Goal: Download file/media

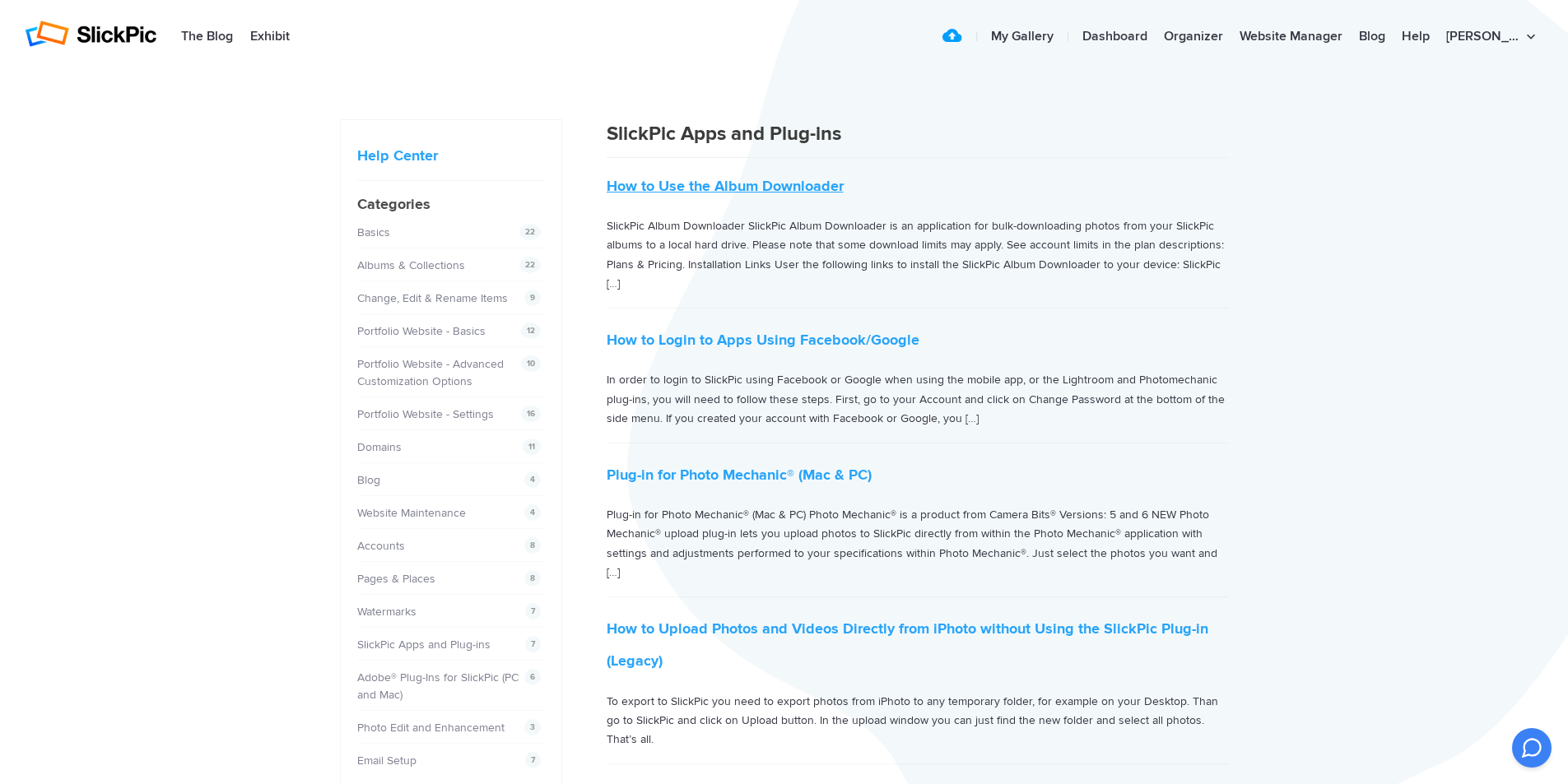
click at [751, 179] on link "How to Use the Album Downloader" at bounding box center [725, 186] width 237 height 18
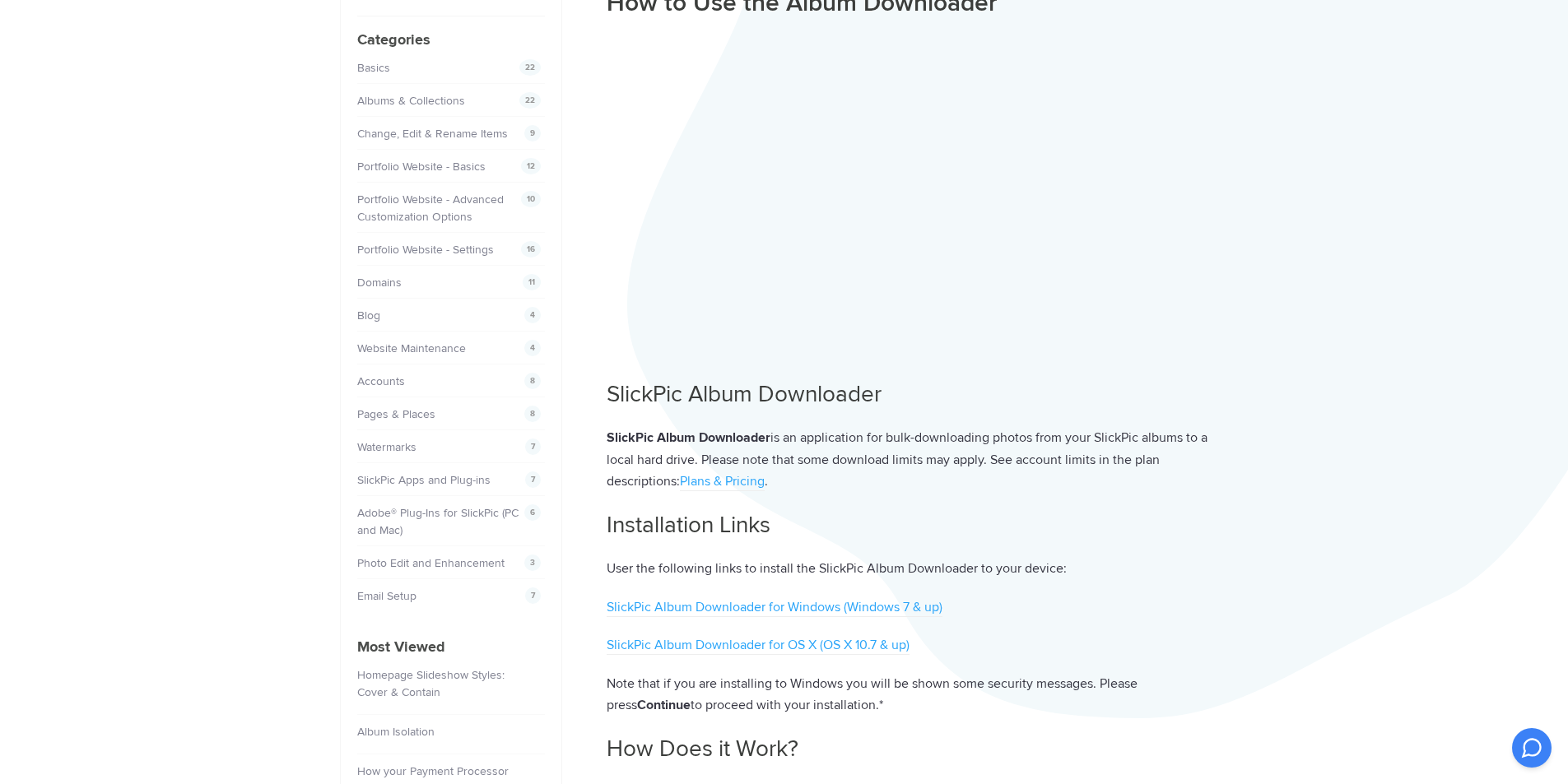
scroll to position [247, 0]
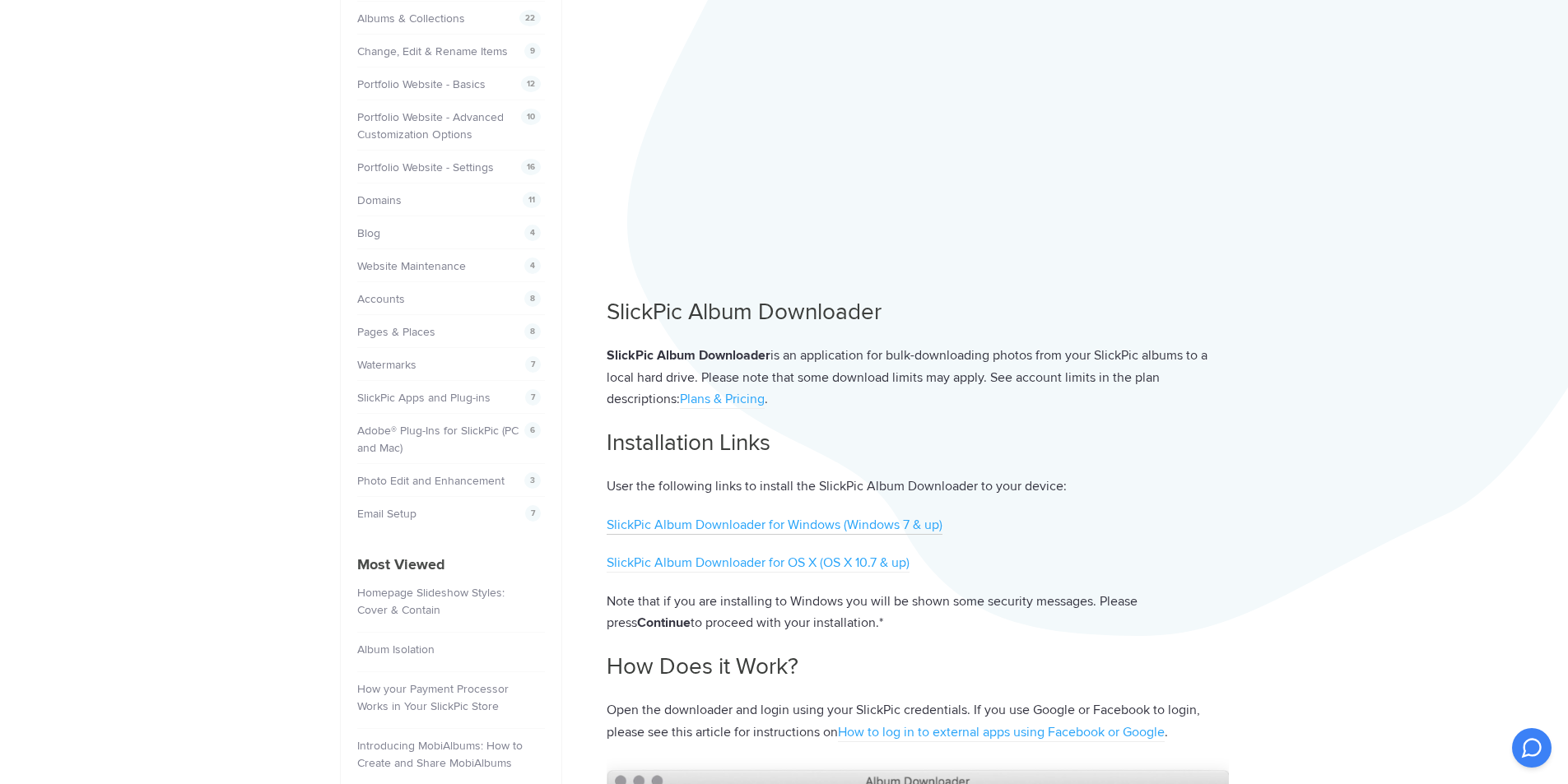
click at [752, 533] on link "SlickPic Album Downloader for Windows (Windows 7 & up)" at bounding box center [775, 526] width 336 height 18
